Goal: Check status: Check status

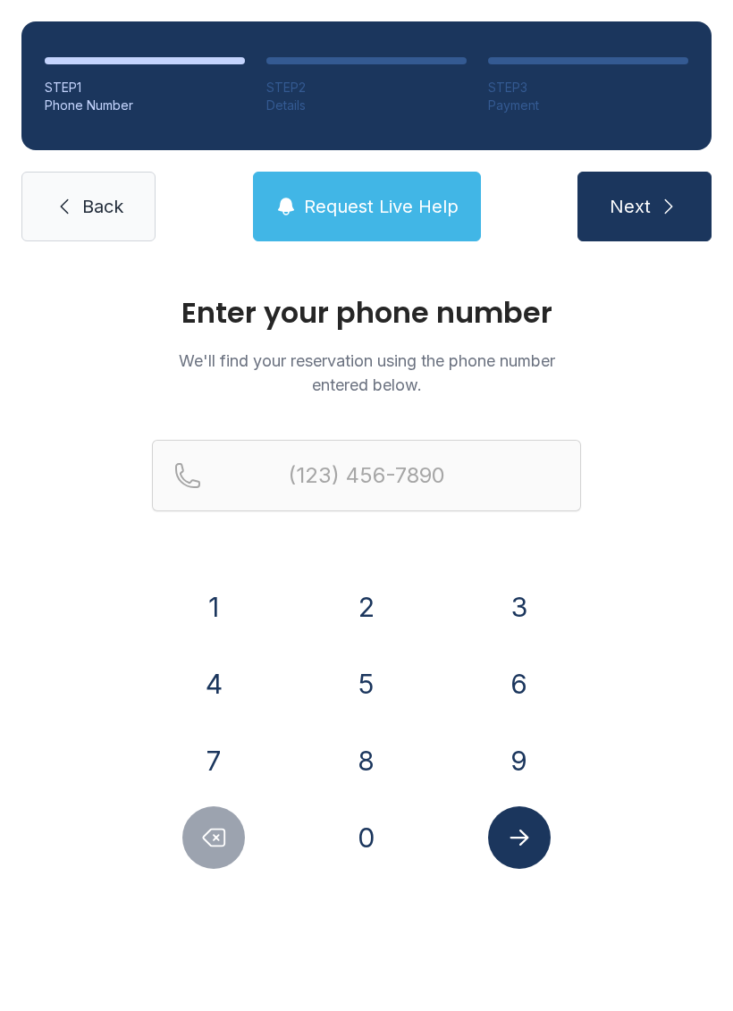
click at [230, 693] on button "4" at bounding box center [213, 684] width 63 height 63
click at [374, 863] on button "0" at bounding box center [366, 837] width 63 height 63
click at [211, 661] on button "4" at bounding box center [213, 684] width 63 height 63
click at [375, 778] on button "8" at bounding box center [366, 761] width 63 height 63
click at [376, 676] on button "5" at bounding box center [366, 684] width 63 height 63
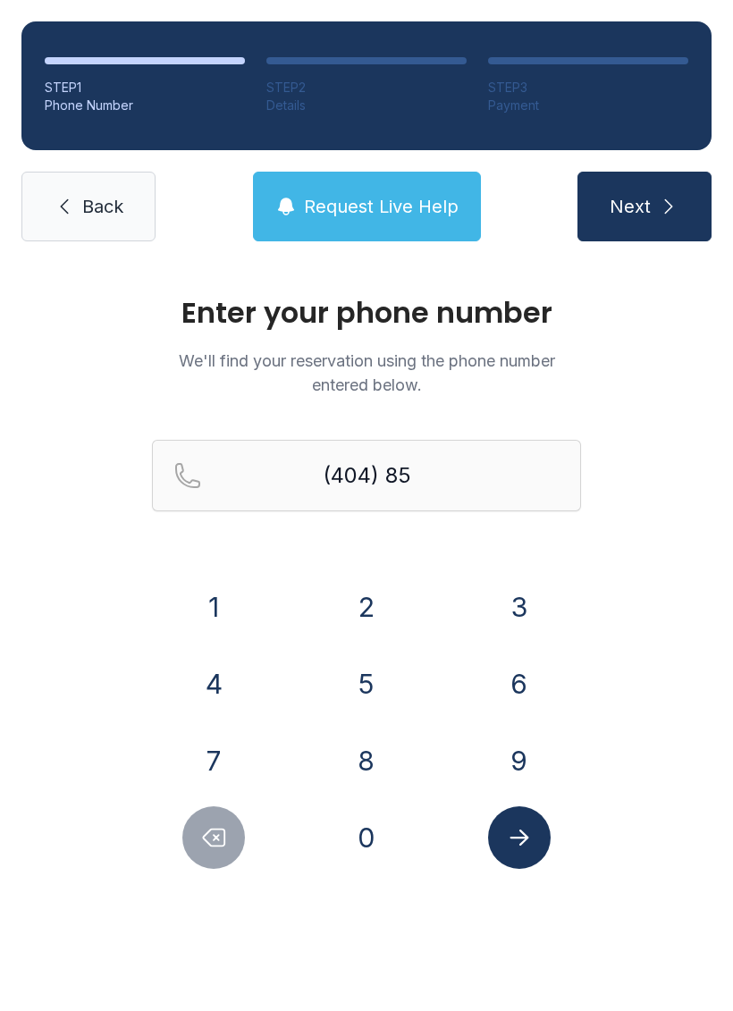
click at [376, 754] on button "8" at bounding box center [366, 761] width 63 height 63
click at [214, 654] on button "4" at bounding box center [213, 684] width 63 height 63
click at [188, 852] on button "Delete number" at bounding box center [213, 837] width 63 height 63
click at [209, 672] on button "4" at bounding box center [213, 684] width 63 height 63
click at [383, 774] on button "8" at bounding box center [366, 761] width 63 height 63
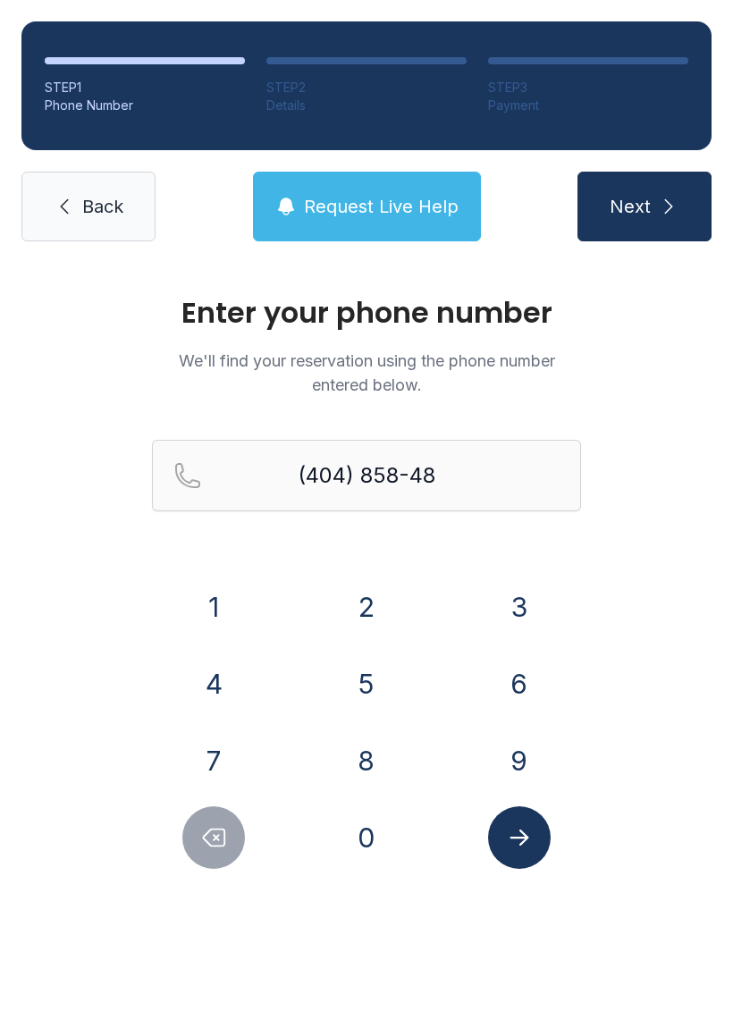
click at [191, 764] on button "7" at bounding box center [213, 761] width 63 height 63
click at [519, 775] on button "9" at bounding box center [519, 761] width 63 height 63
type input "[PHONE_NUMBER]"
click at [531, 833] on icon "Submit lookup form" at bounding box center [519, 837] width 27 height 27
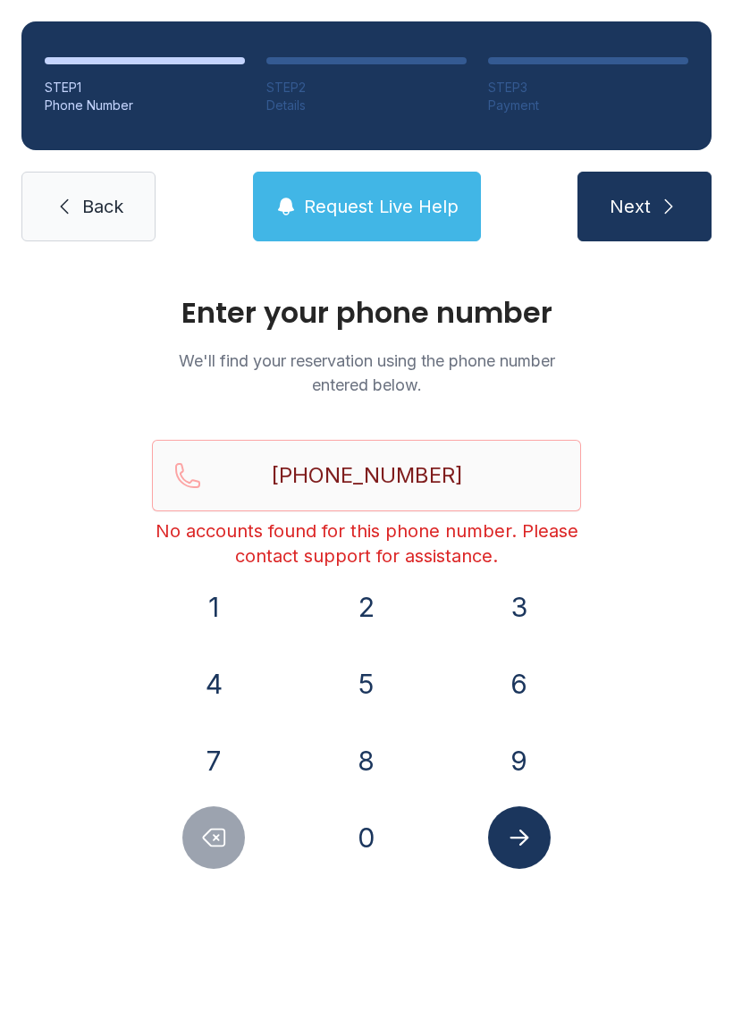
click at [399, 211] on span "Request Live Help" at bounding box center [381, 206] width 155 height 25
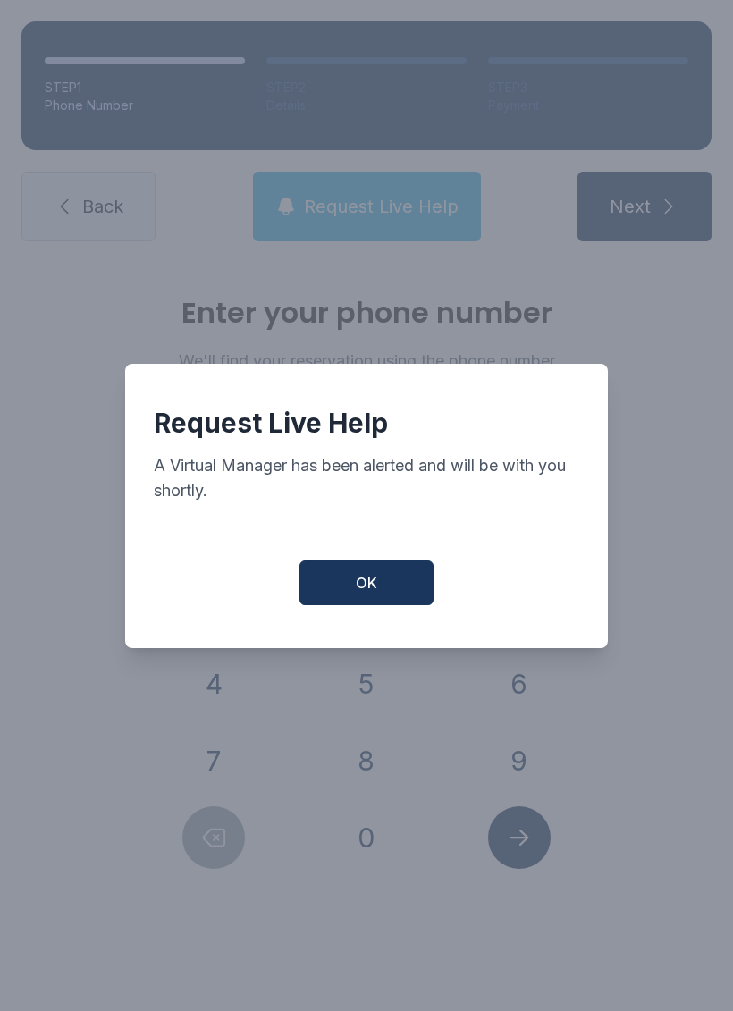
click at [375, 583] on span "OK" at bounding box center [366, 582] width 21 height 21
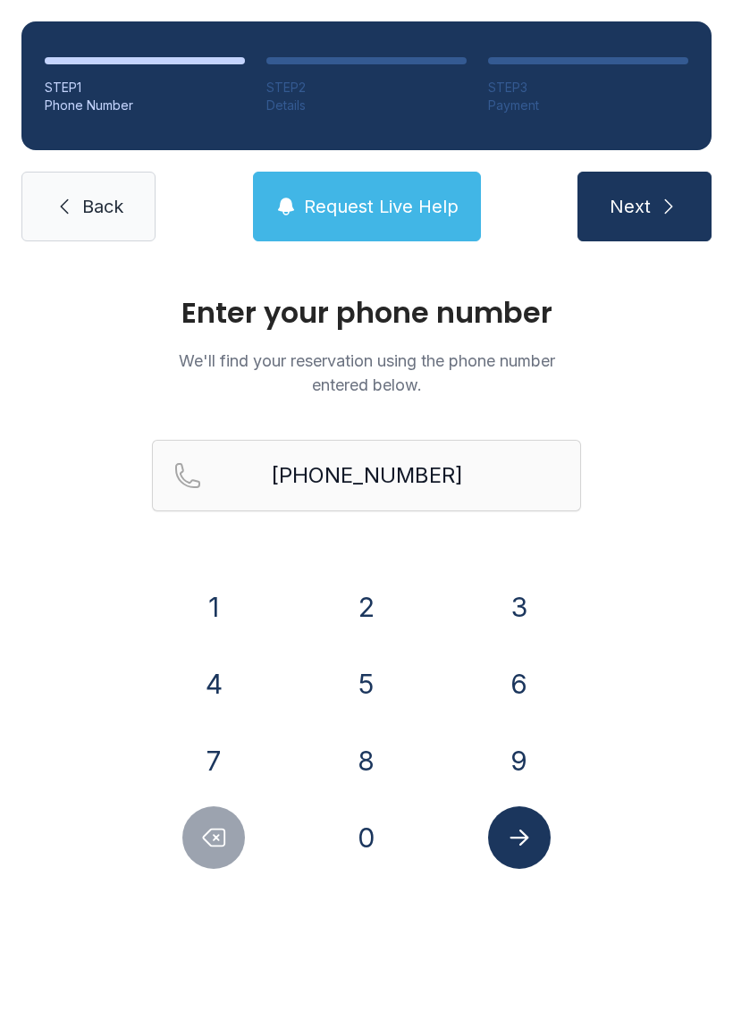
click at [431, 188] on button "Request Live Help" at bounding box center [367, 207] width 228 height 70
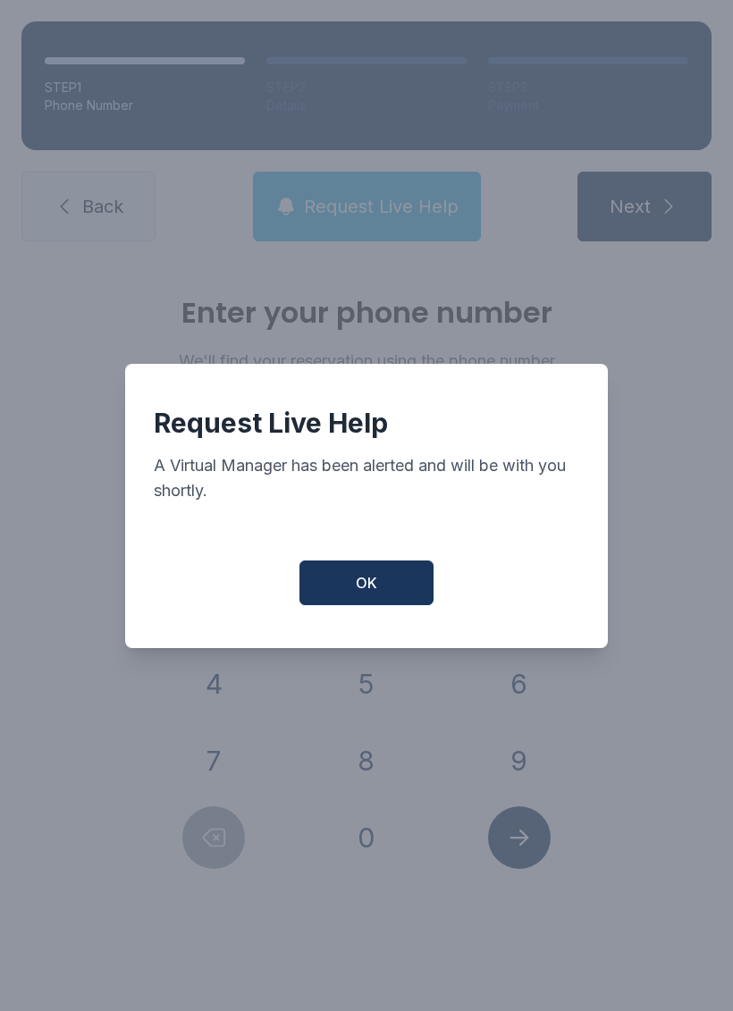
click at [385, 585] on button "OK" at bounding box center [367, 583] width 134 height 45
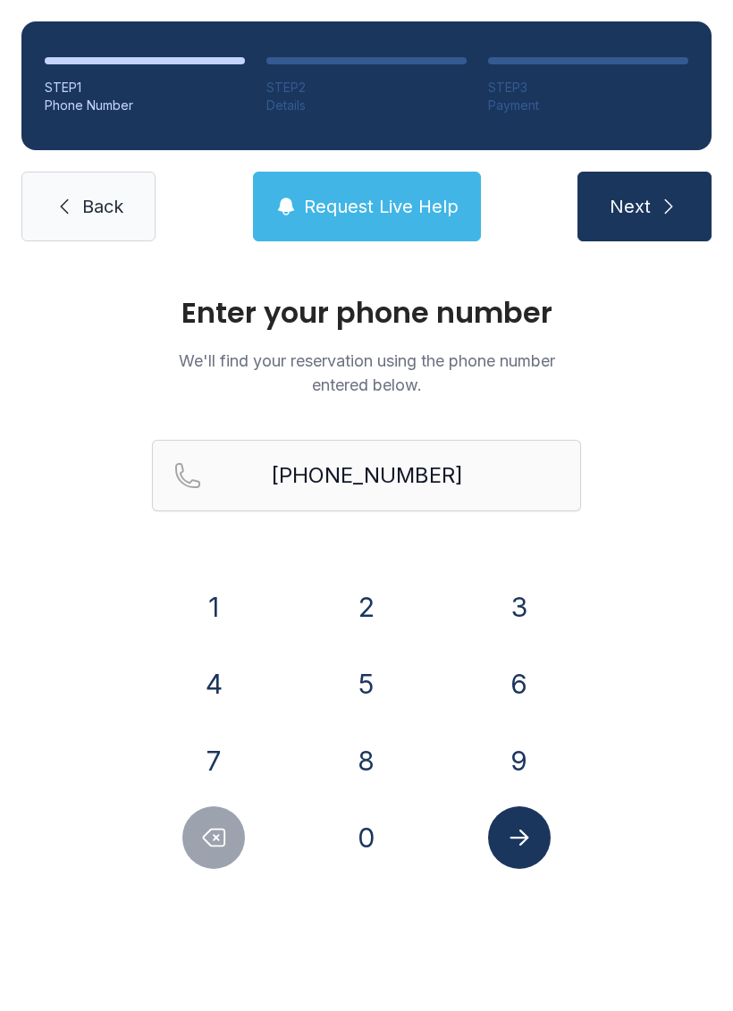
click at [523, 833] on icon "Submit lookup form" at bounding box center [519, 838] width 19 height 16
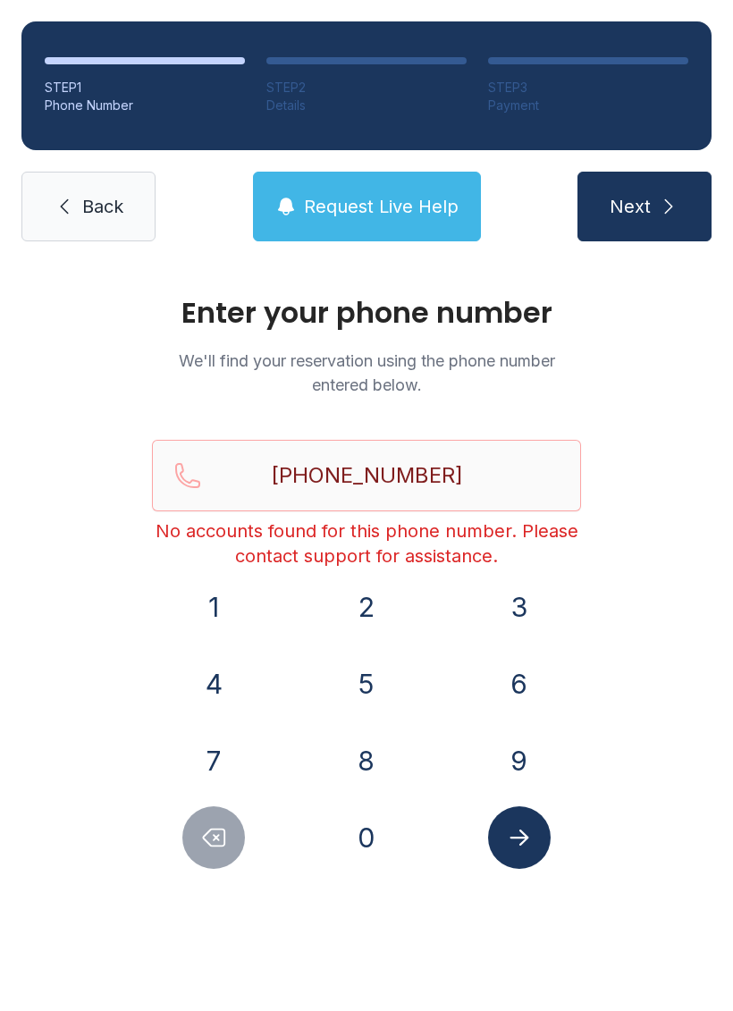
click at [724, 674] on div "Enter your phone number We'll find your reservation using the phone number ente…" at bounding box center [366, 602] width 733 height 678
